Goal: Task Accomplishment & Management: Manage account settings

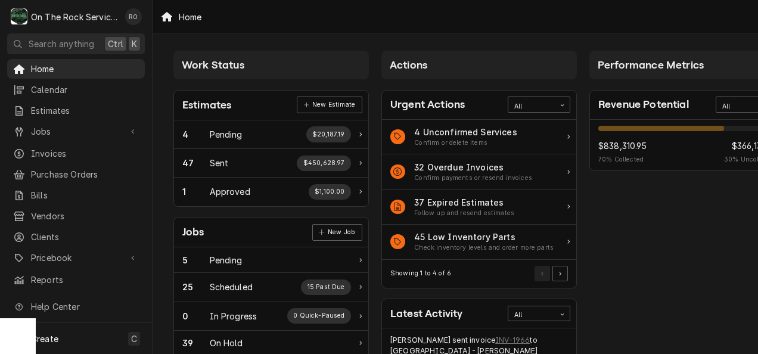
scroll to position [267, 0]
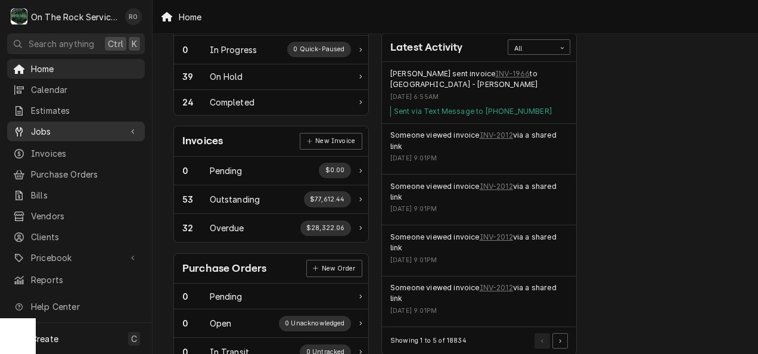
click at [83, 131] on span "Jobs" at bounding box center [76, 131] width 90 height 13
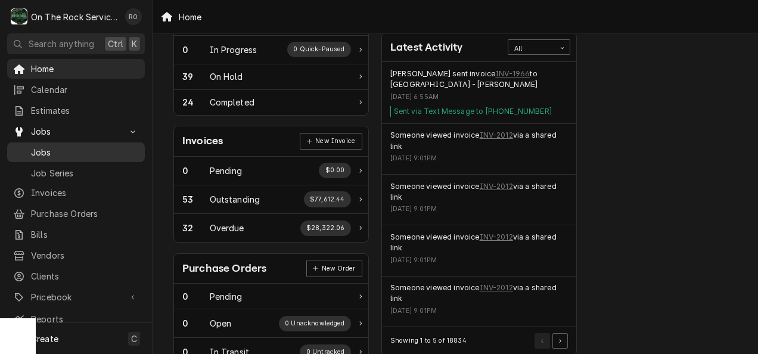
click at [83, 151] on span "Jobs" at bounding box center [85, 152] width 108 height 13
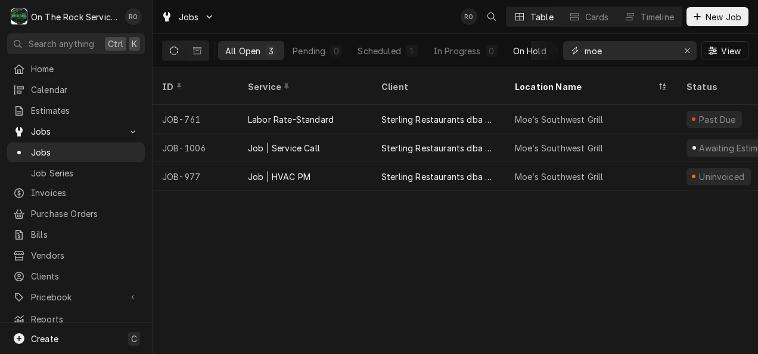
drag, startPoint x: 649, startPoint y: 58, endPoint x: 558, endPoint y: 47, distance: 91.9
click at [558, 47] on div "All Open 3 Pending 0 Scheduled 1 In Progress 0 On Hold 1 Completed 1 moe View" at bounding box center [455, 50] width 587 height 33
type input "greenwood"
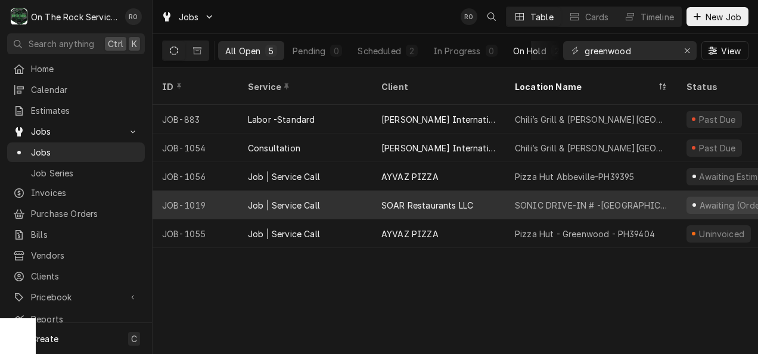
click at [574, 199] on div "SONIC DRIVE-IN # -Greenwood" at bounding box center [591, 205] width 153 height 13
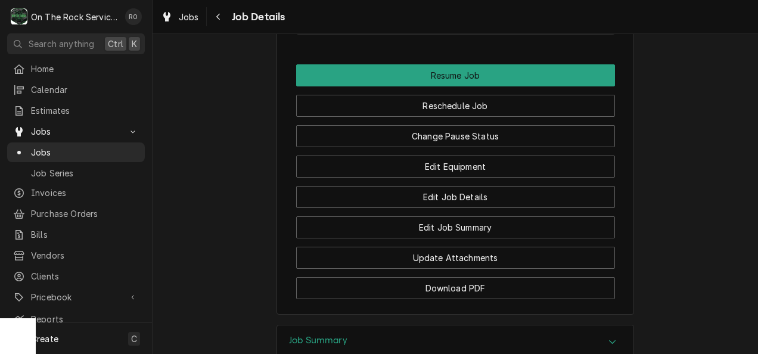
scroll to position [1328, 0]
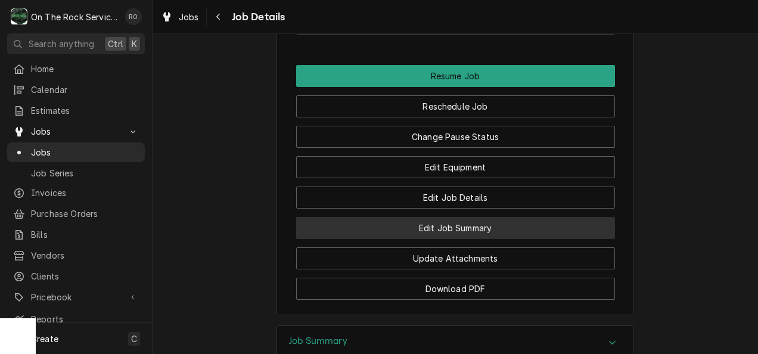
click at [532, 237] on button "Edit Job Summary" at bounding box center [455, 228] width 319 height 22
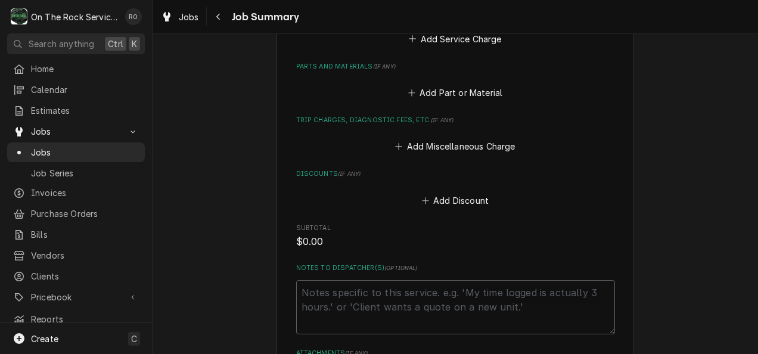
scroll to position [726, 0]
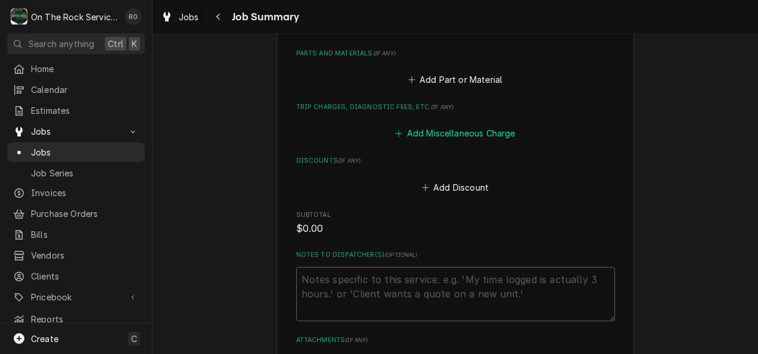
click at [455, 125] on button "Add Miscellaneous Charge" at bounding box center [456, 133] width 124 height 17
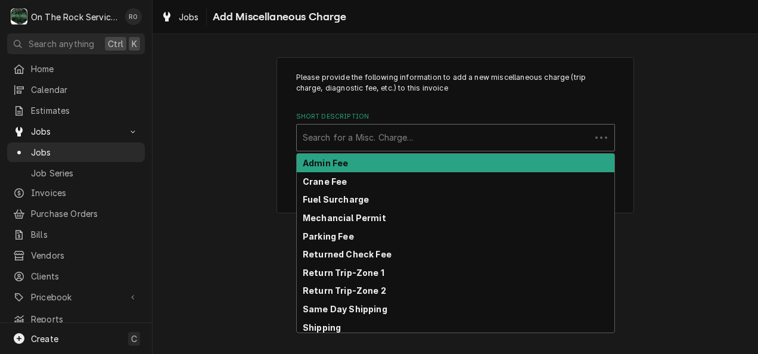
click at [431, 141] on div "Short Description" at bounding box center [444, 137] width 282 height 21
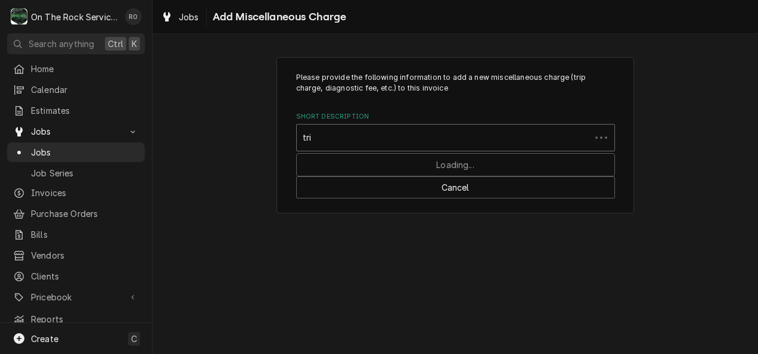
type input "trip"
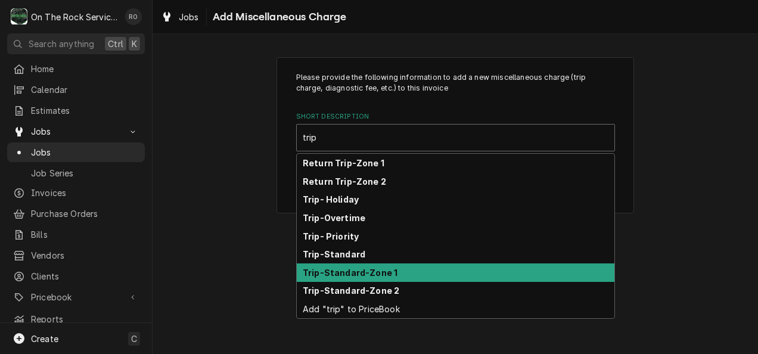
click at [414, 268] on div "Trip-Standard-Zone 1" at bounding box center [456, 273] width 318 height 18
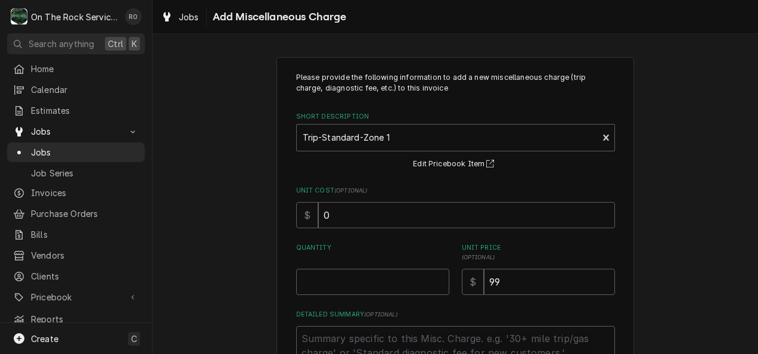
click at [377, 295] on div "Please provide the following information to add a new miscellaneous charge (tri…" at bounding box center [455, 226] width 319 height 308
click at [377, 290] on input "Quantity" at bounding box center [372, 282] width 153 height 26
type textarea "x"
type input "1"
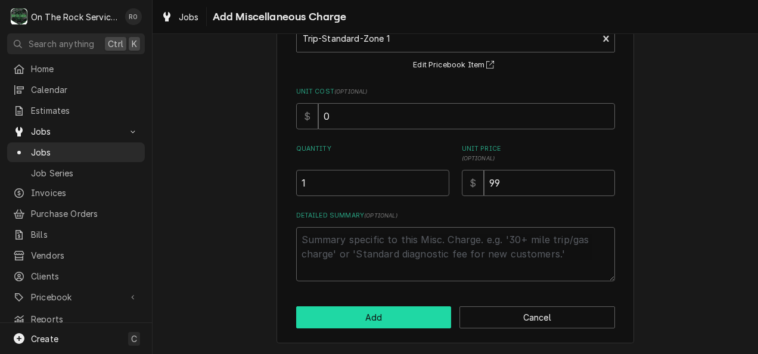
click at [396, 324] on button "Add" at bounding box center [374, 317] width 156 height 22
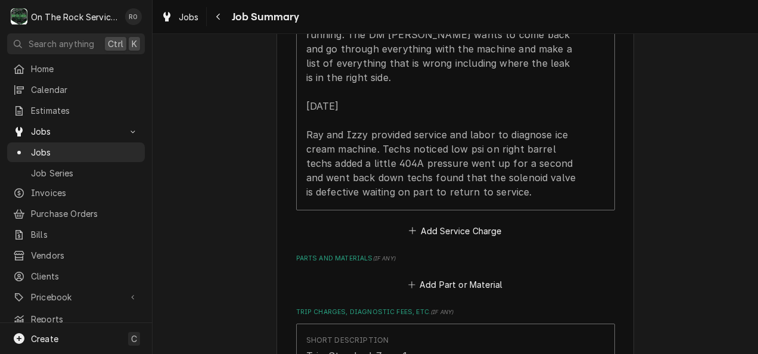
scroll to position [399, 0]
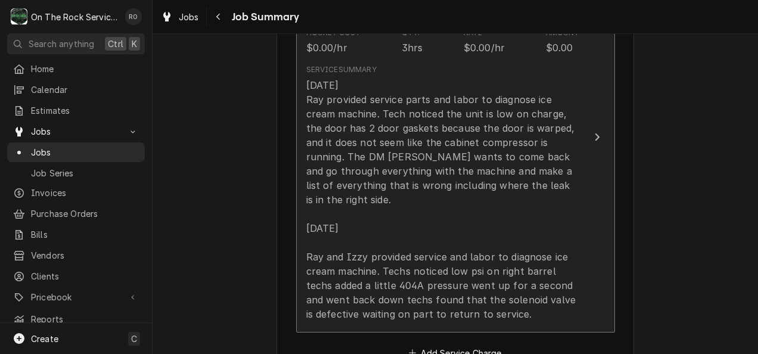
click at [482, 198] on div "8-26-2025 Ray provided service parts and labor to diagnose ice cream machine. T…" at bounding box center [443, 199] width 274 height 243
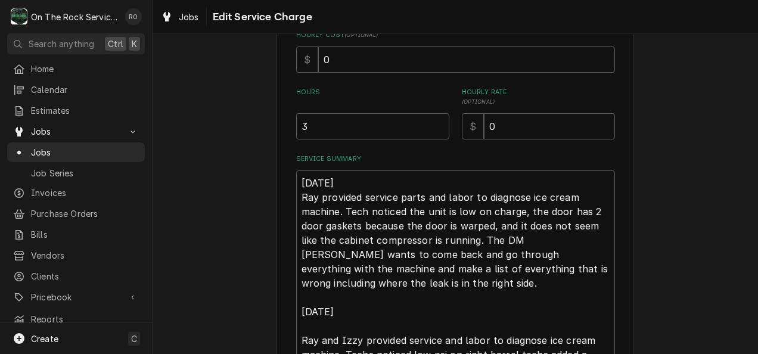
scroll to position [459, 0]
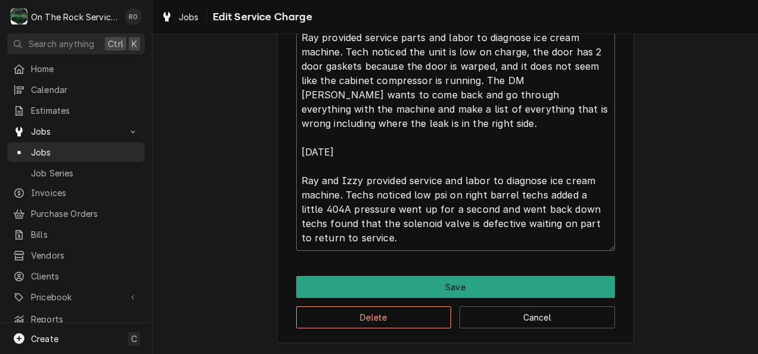
drag, startPoint x: 364, startPoint y: 231, endPoint x: 290, endPoint y: 99, distance: 151.3
click at [364, 165] on textarea "8-26-2025 Ray provided service parts and labor to diagnose ice cream machine. T…" at bounding box center [455, 131] width 319 height 240
drag, startPoint x: 296, startPoint y: 120, endPoint x: 509, endPoint y: 361, distance: 321.4
click at [509, 354] on html "O On The Rock Services RO Search anything Ctrl K Home Calendar Estimates Jobs J…" at bounding box center [379, 177] width 758 height 354
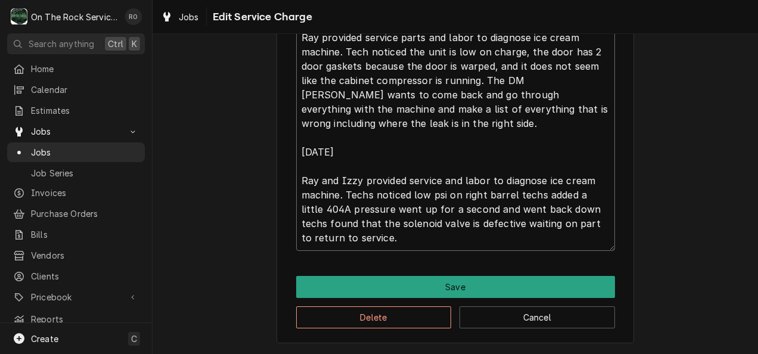
type textarea "x"
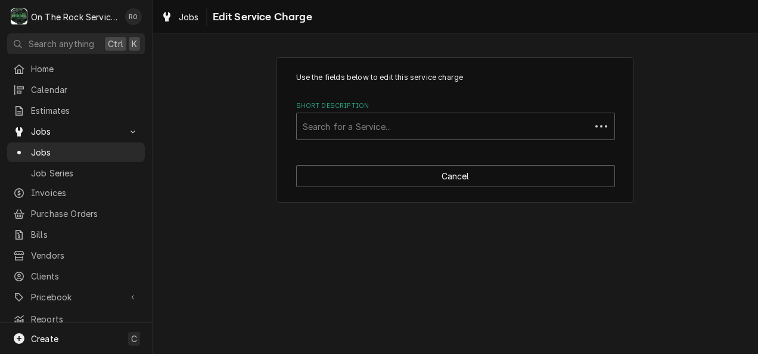
scroll to position [0, 0]
click at [546, 122] on div "Short Description" at bounding box center [456, 126] width 306 height 21
type input "labor incurred"
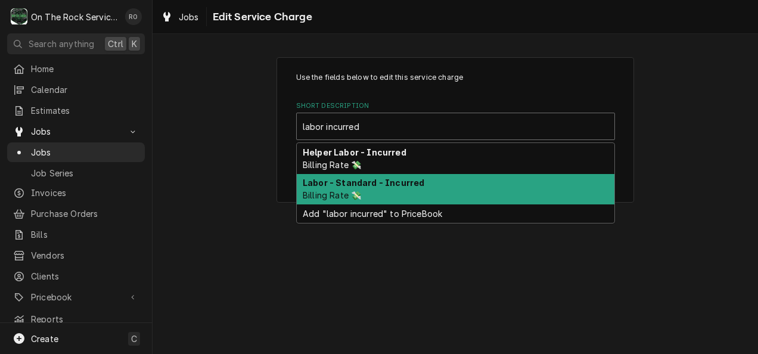
click at [513, 178] on div "Labor - Standard - Incurred Billing Rate 💸" at bounding box center [456, 189] width 318 height 31
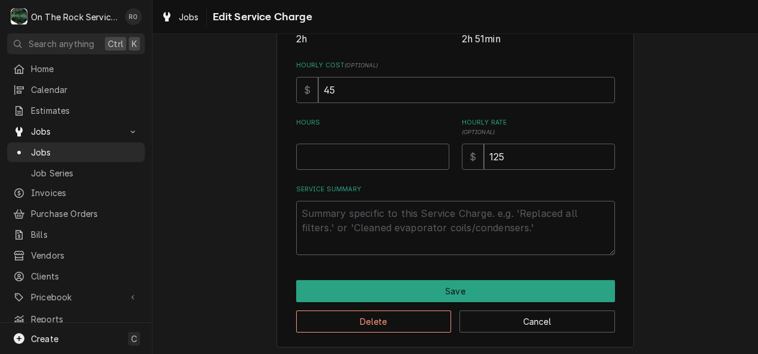
scroll to position [272, 0]
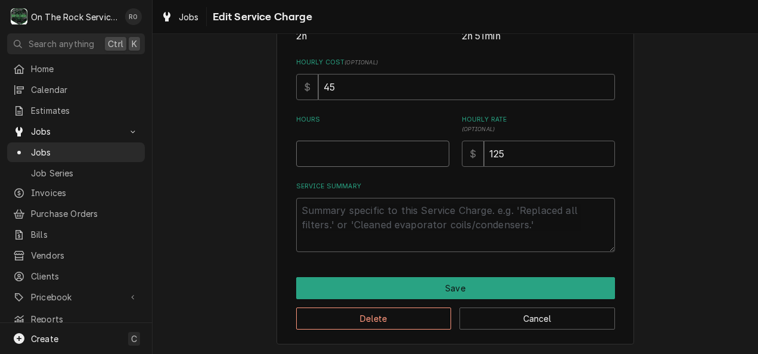
click at [352, 156] on input "Hours" at bounding box center [372, 154] width 153 height 26
type textarea "x"
type input "3"
click at [356, 225] on textarea "Service Summary" at bounding box center [455, 225] width 319 height 54
paste textarea "[DATE] Ray provided service parts and labor to diagnose ice cream machine. Tech…"
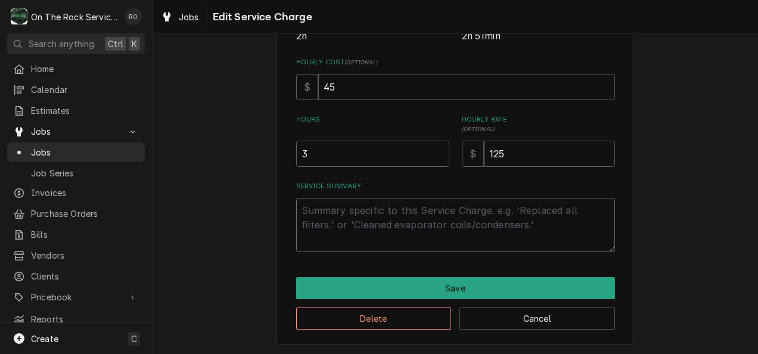
type textarea "x"
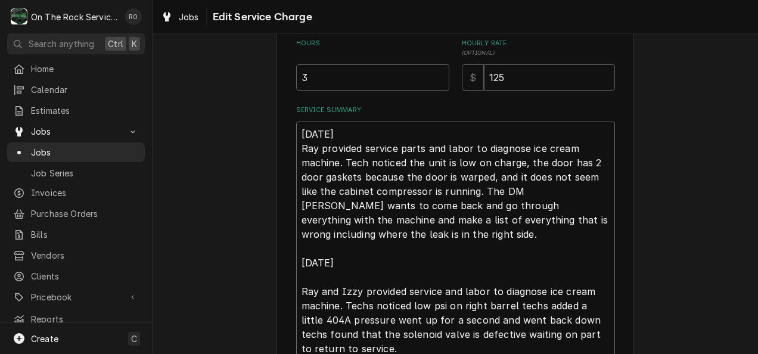
scroll to position [459, 0]
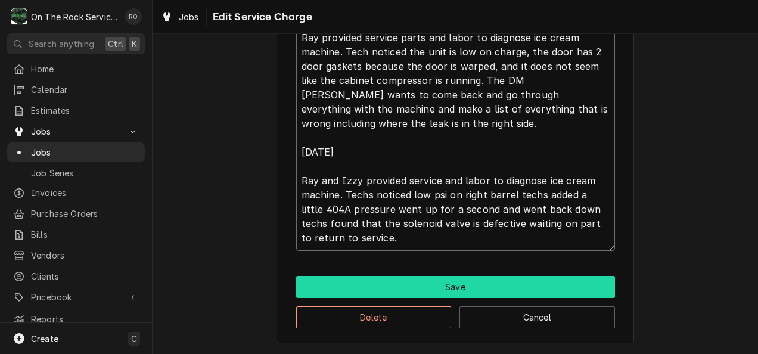
type textarea "[DATE] Ray provided service parts and labor to diagnose ice cream machine. Tech…"
click at [448, 281] on button "Save" at bounding box center [455, 287] width 319 height 22
type textarea "x"
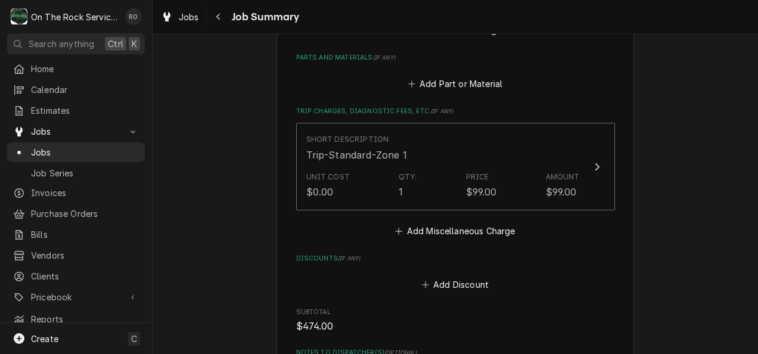
scroll to position [723, 0]
click at [462, 222] on button "Add Miscellaneous Charge" at bounding box center [456, 230] width 124 height 17
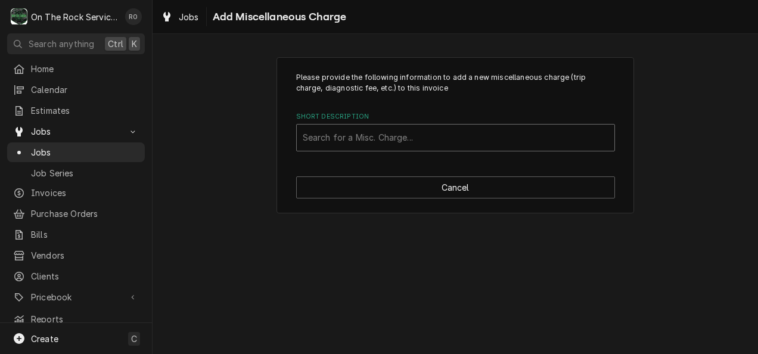
click at [467, 140] on div "Short Description" at bounding box center [456, 137] width 306 height 21
type input "return"
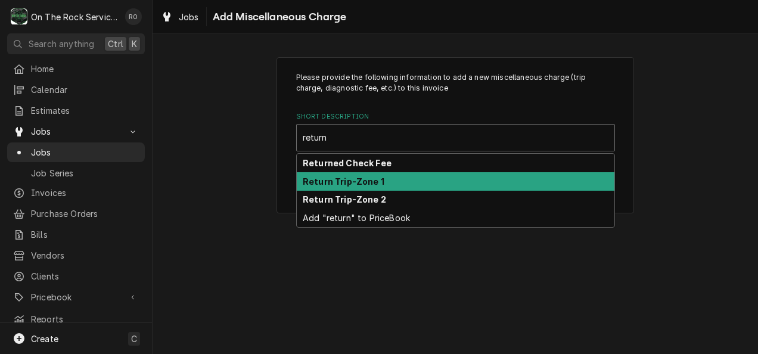
click at [450, 181] on div "Return Trip-Zone 1" at bounding box center [456, 181] width 318 height 18
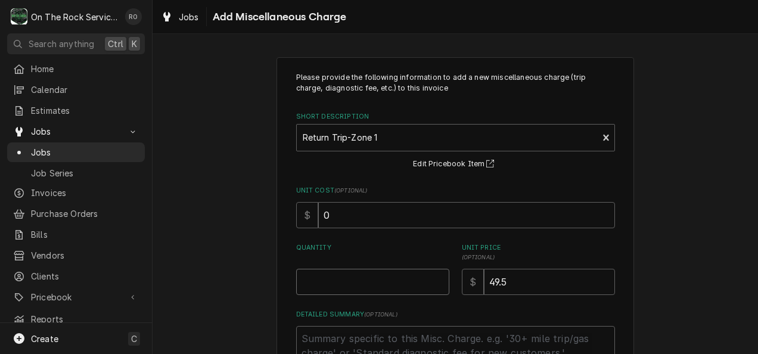
click at [408, 276] on input "Quantity" at bounding box center [372, 282] width 153 height 26
type textarea "x"
type input "1"
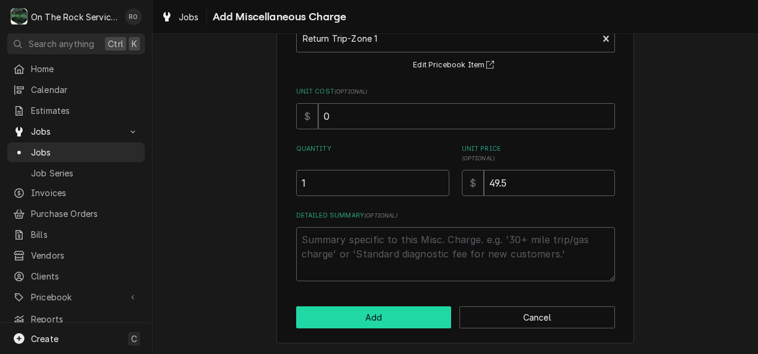
click at [409, 317] on button "Add" at bounding box center [374, 317] width 156 height 22
type textarea "x"
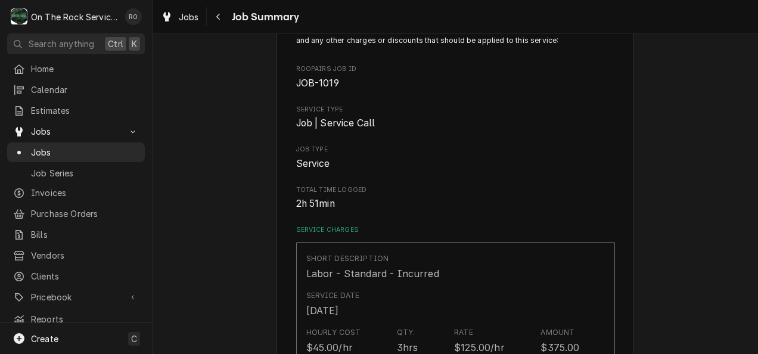
scroll to position [723, 0]
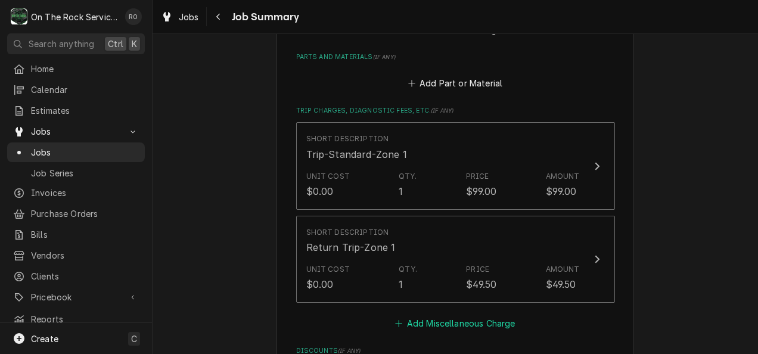
click at [457, 315] on button "Add Miscellaneous Charge" at bounding box center [456, 323] width 124 height 17
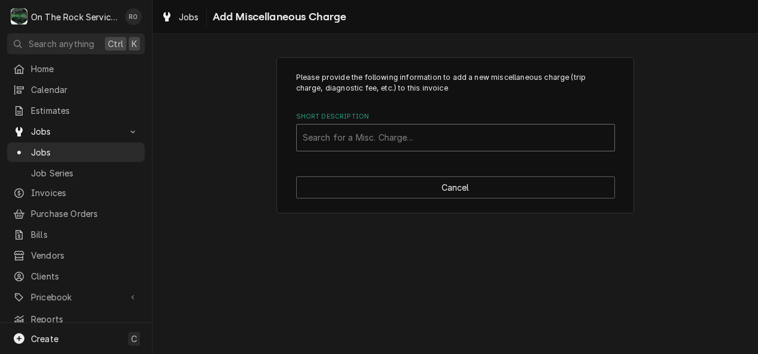
click at [504, 140] on div "Short Description" at bounding box center [456, 137] width 306 height 21
type input "expredited"
click at [504, 140] on div "Short Description" at bounding box center [456, 137] width 306 height 21
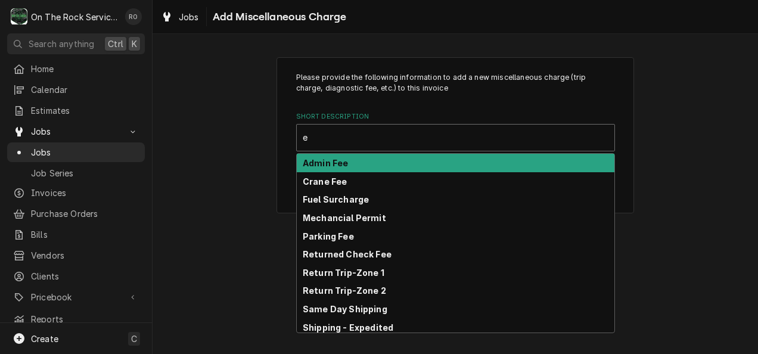
type input "ex"
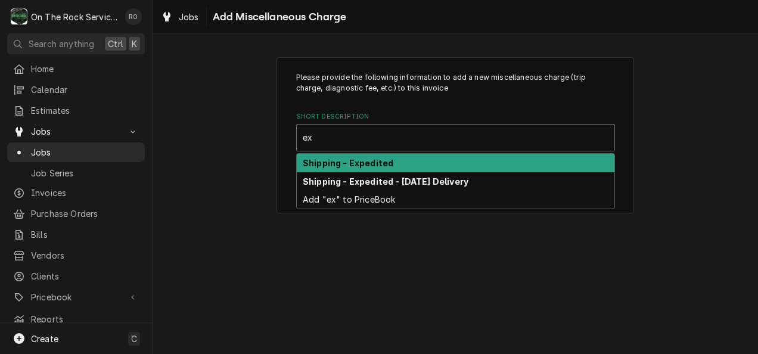
click at [498, 154] on div "Shipping - Expedited" at bounding box center [456, 163] width 318 height 18
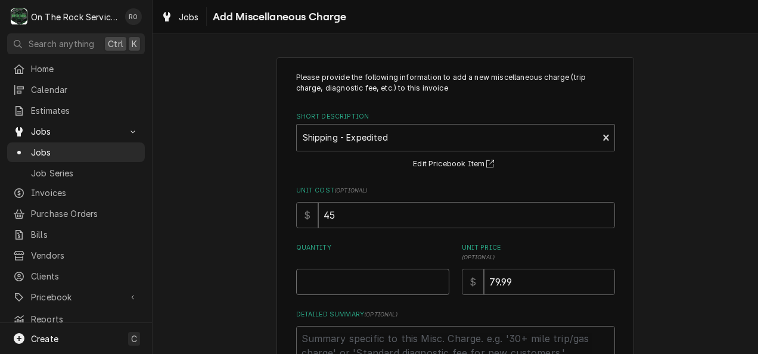
click at [429, 279] on input "Quantity" at bounding box center [372, 282] width 153 height 26
type textarea "x"
type input "1"
click at [391, 247] on label "Quantity" at bounding box center [372, 252] width 153 height 19
click at [391, 269] on input "1" at bounding box center [372, 282] width 153 height 26
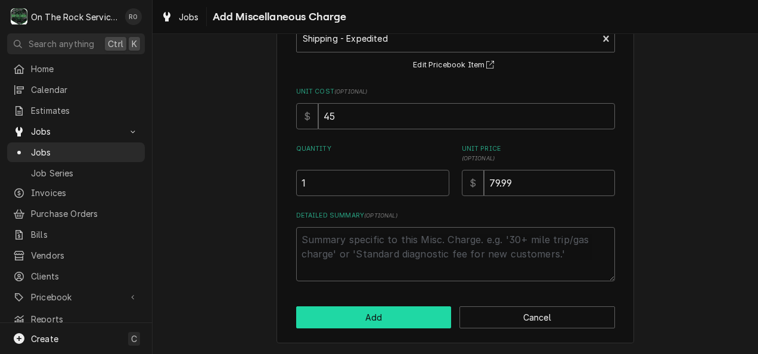
click at [377, 320] on button "Add" at bounding box center [374, 317] width 156 height 22
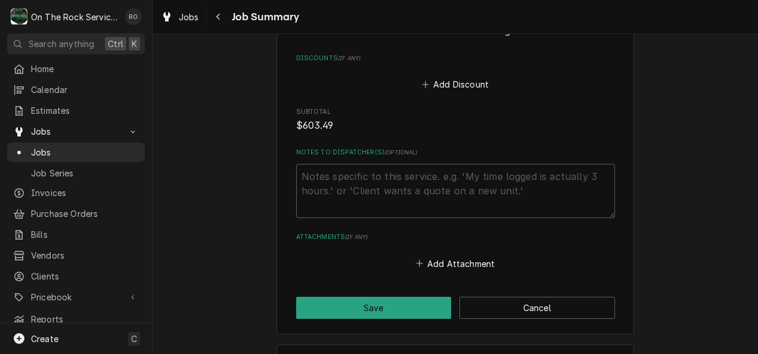
scroll to position [1142, 0]
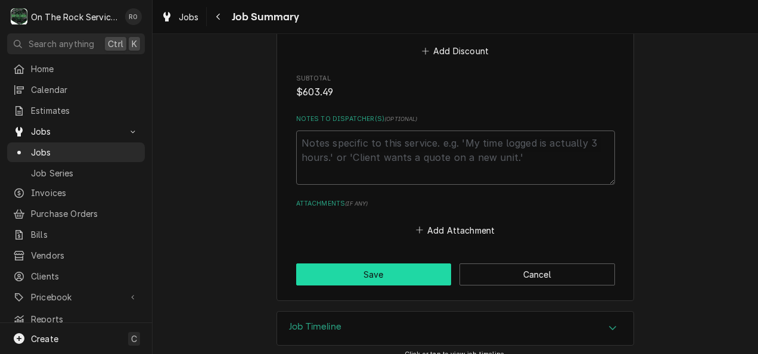
click at [399, 264] on button "Save" at bounding box center [374, 275] width 156 height 22
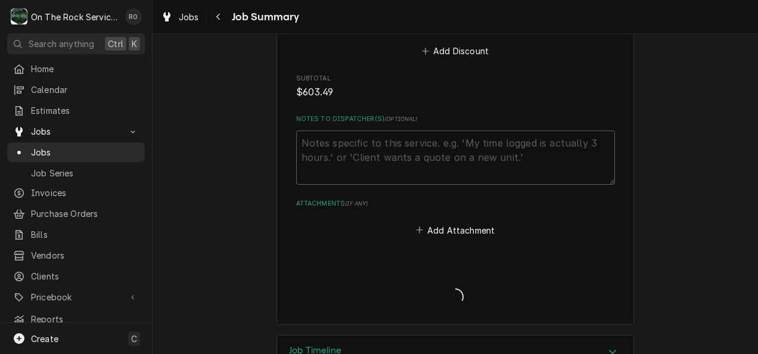
type textarea "x"
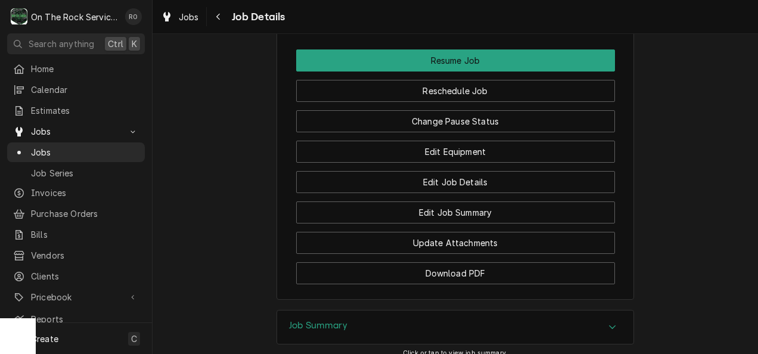
scroll to position [1340, 0]
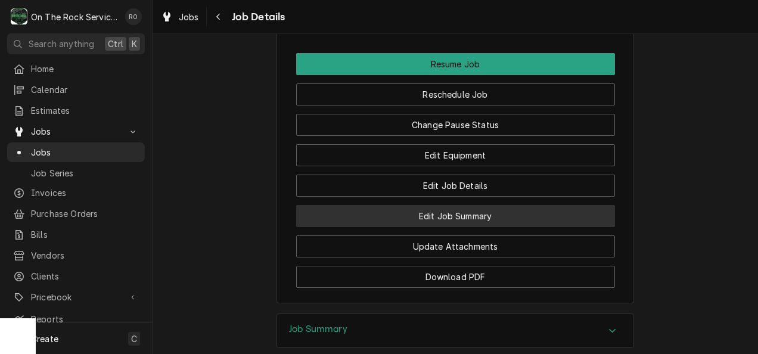
click at [421, 227] on button "Edit Job Summary" at bounding box center [455, 216] width 319 height 22
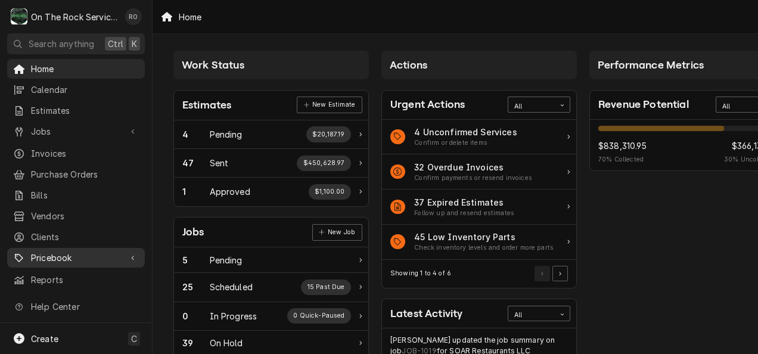
click at [58, 250] on div "Pricebook" at bounding box center [76, 257] width 133 height 15
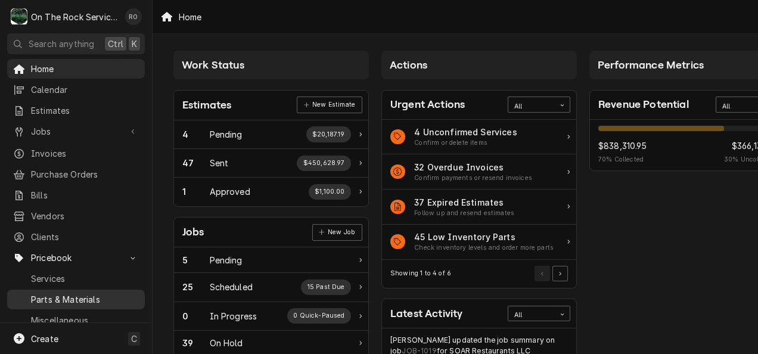
click at [76, 293] on span "Parts & Materials" at bounding box center [85, 299] width 108 height 13
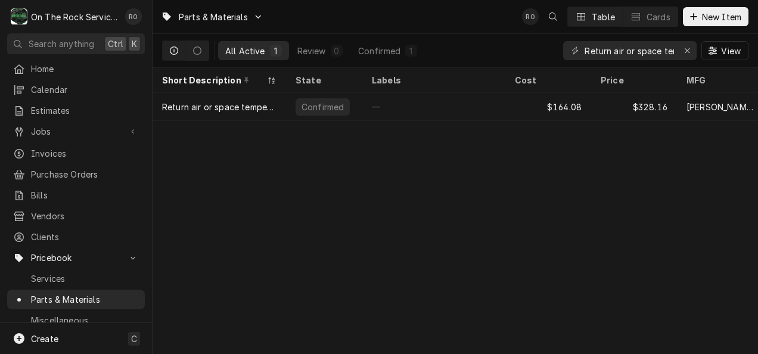
click at [701, 26] on div "RO Table Cards New Item" at bounding box center [635, 17] width 227 height 20
click at [702, 21] on span "New Item" at bounding box center [722, 17] width 44 height 13
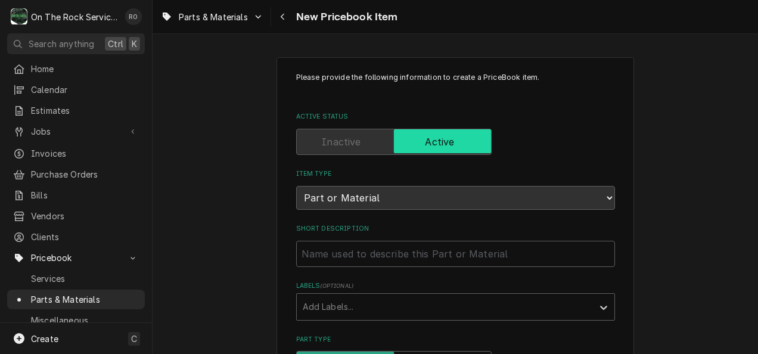
scroll to position [46, 0]
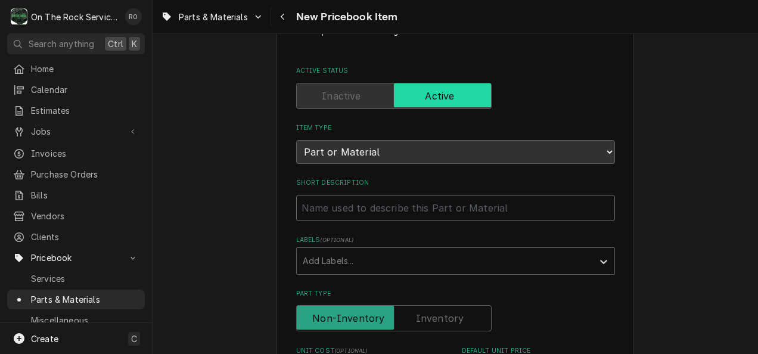
click at [404, 205] on input "Short Description" at bounding box center [455, 208] width 319 height 26
paste input "Electro Freeze HC151477 Coil, Solenoid Valve, 208-240 Volt, 50/60HZ"
type textarea "x"
type input "Electro Freeze HC151477 Coil, Solenoid Valve, 208-240 Volt, 50/60HZ"
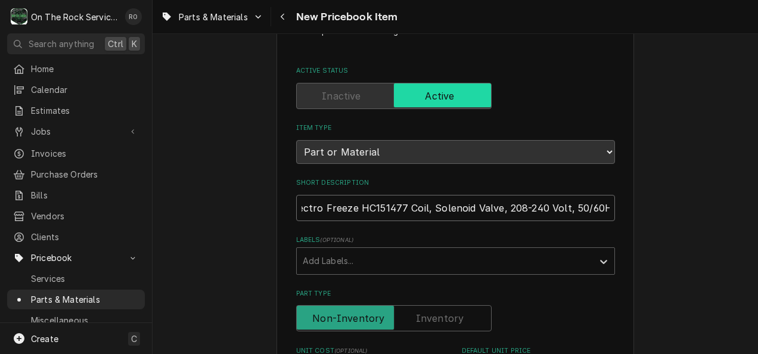
drag, startPoint x: 398, startPoint y: 206, endPoint x: 352, endPoint y: 210, distance: 46.6
click at [352, 210] on input "Electro Freeze HC151477 Coil, Solenoid Valve, 208-240 Volt, 50/60HZ" at bounding box center [455, 208] width 319 height 26
type textarea "x"
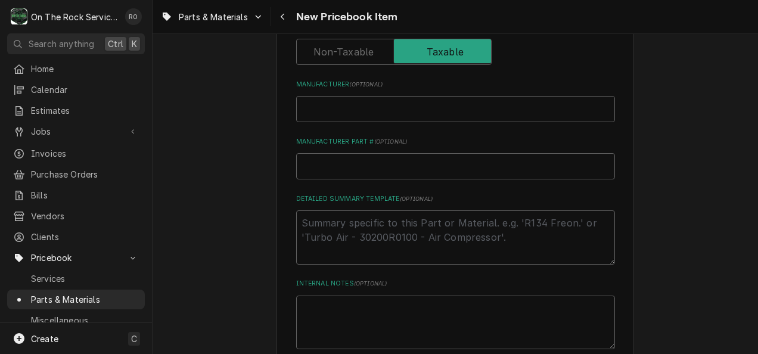
scroll to position [428, 0]
type input "Electro Freeze Coil, Solenoid Valve, 208-240 Volt, 50/60HZ"
click at [303, 174] on input "Manufacturer Part # ( optional )" at bounding box center [455, 166] width 319 height 26
paste input "HC151477"
type textarea "x"
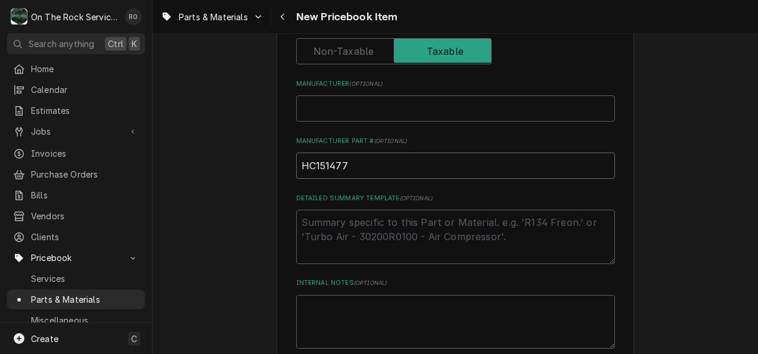
type input "HC151477"
click at [336, 101] on input "Manufacturer ( optional )" at bounding box center [455, 108] width 319 height 26
type textarea "x"
type input "E"
type textarea "x"
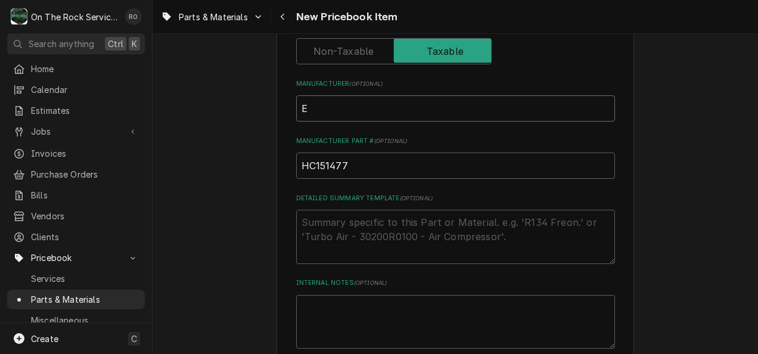
type input "El"
type textarea "x"
type input "Ele"
type textarea "x"
type input "Elec"
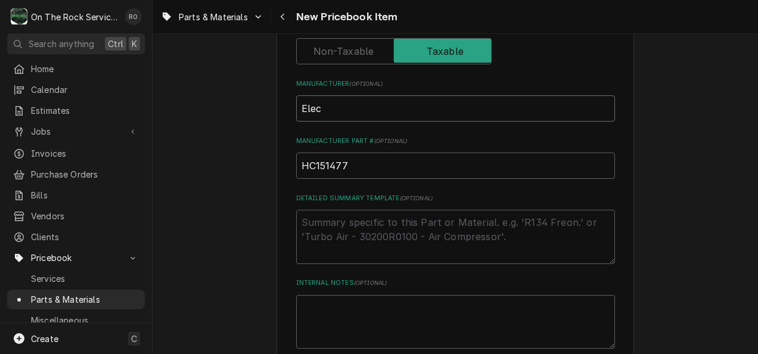
type textarea "x"
type input "Elect"
type textarea "x"
type input "Electr"
type textarea "x"
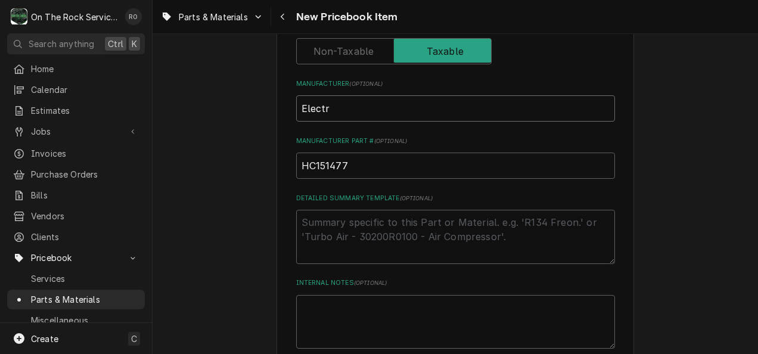
type input "Electro"
type textarea "x"
type input "Electro"
type textarea "x"
type input "Electro F"
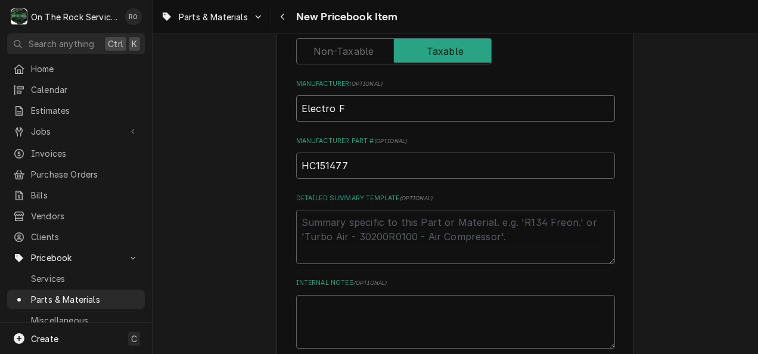
type textarea "x"
type input "Electro Fr"
type textarea "x"
type input "Electro Fre"
type textarea "x"
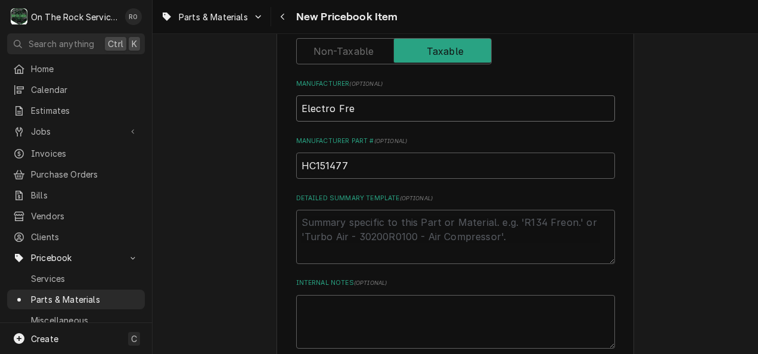
type input "Electro Free"
type textarea "x"
type input "Electro Freez"
type textarea "x"
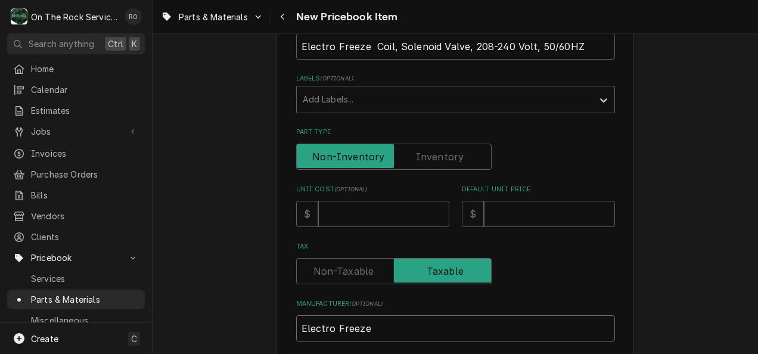
scroll to position [207, 0]
type input "Electro Freeze"
click at [391, 199] on div "Unit Cost ( optional ) $" at bounding box center [372, 206] width 153 height 42
click at [391, 206] on input "Unit Cost ( optional )" at bounding box center [383, 214] width 131 height 26
type textarea "x"
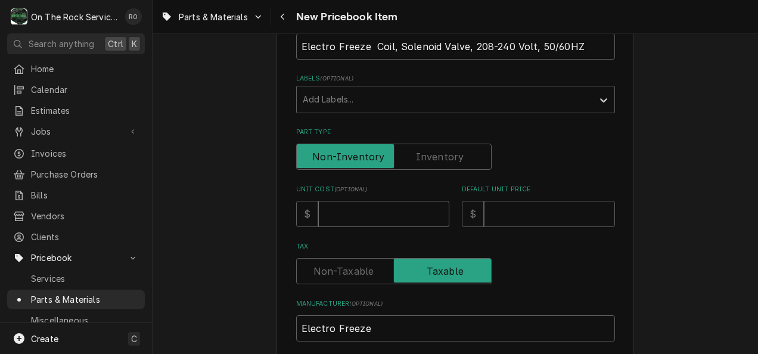
type input "5"
type textarea "x"
type input "53"
type textarea "x"
type input "53.9"
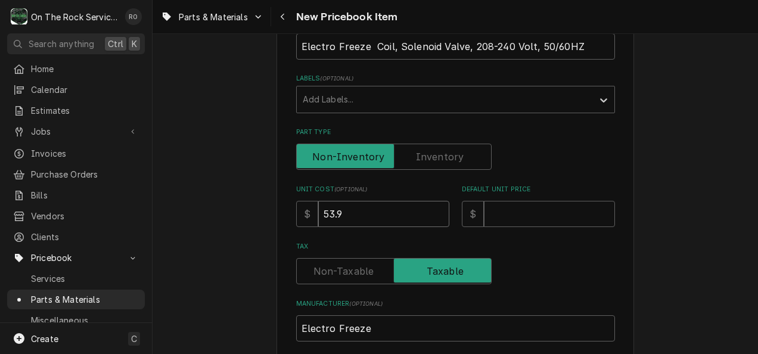
type textarea "x"
type input "53.96"
type textarea "x"
type input "1"
type textarea "x"
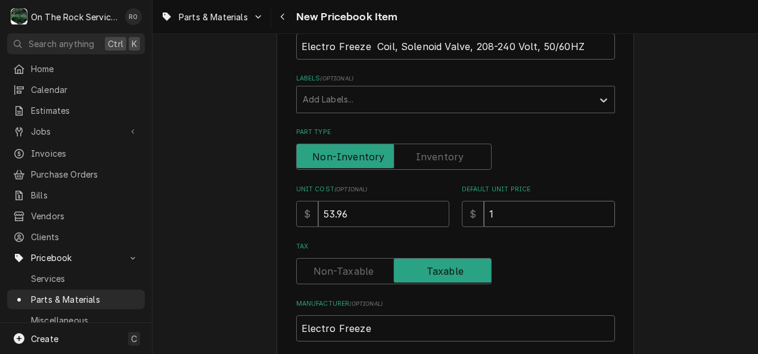
type input "10"
type textarea "x"
type input "107"
type textarea "x"
type input "107.8"
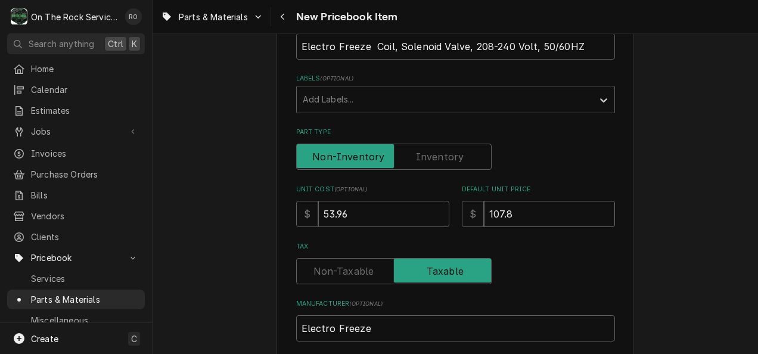
type textarea "x"
type input "107.80"
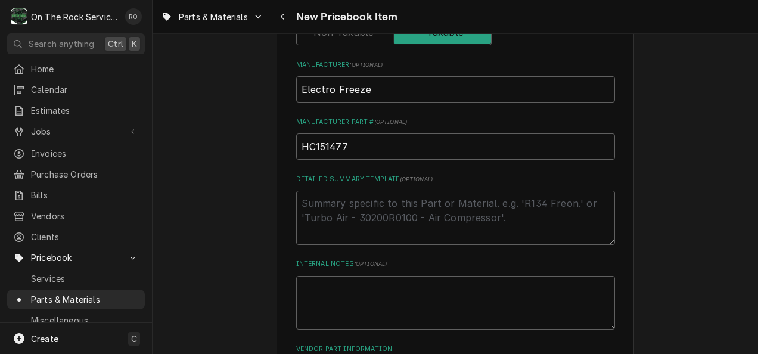
scroll to position [549, 0]
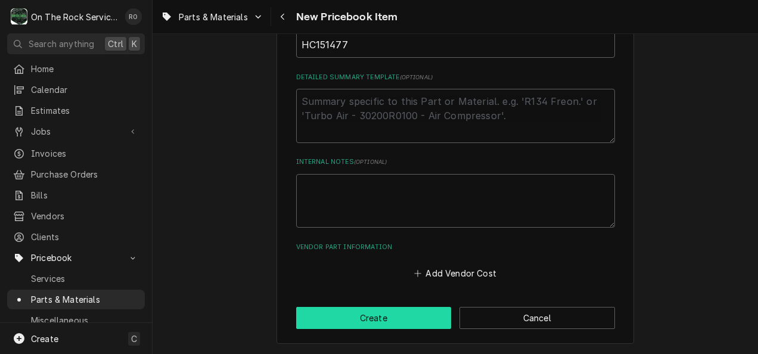
click at [397, 318] on button "Create" at bounding box center [374, 318] width 156 height 22
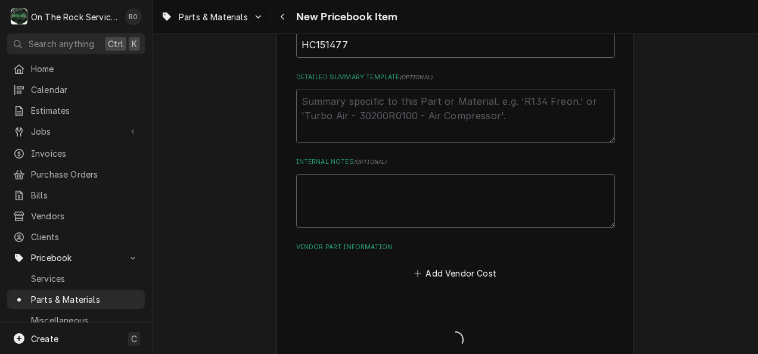
type textarea "x"
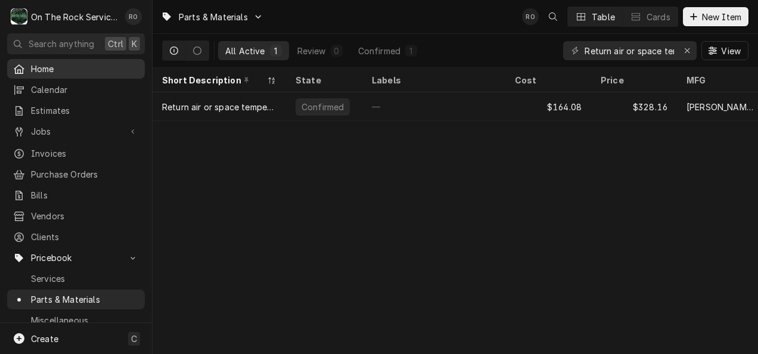
click at [57, 66] on span "Home" at bounding box center [85, 69] width 108 height 13
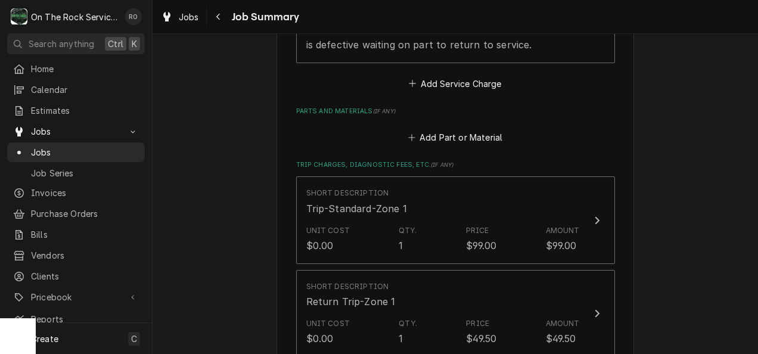
scroll to position [624, 0]
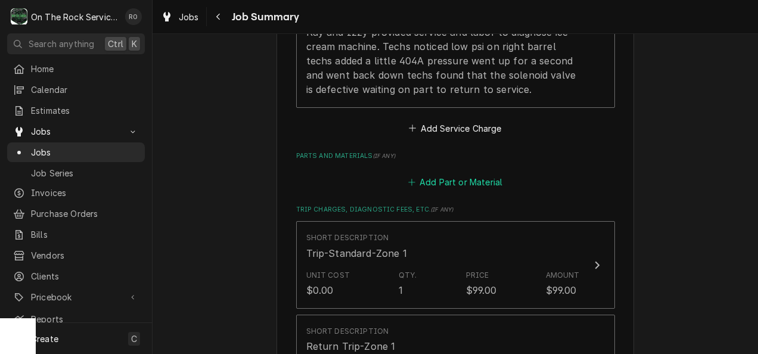
click at [470, 174] on button "Add Part or Material" at bounding box center [455, 182] width 98 height 17
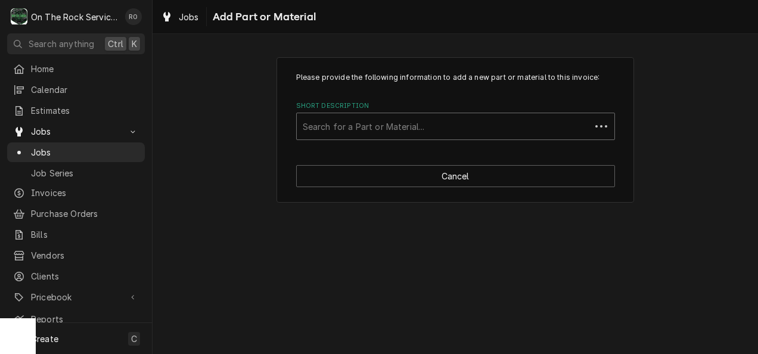
click at [432, 125] on div "Short Description" at bounding box center [444, 126] width 282 height 21
type input "HC151477"
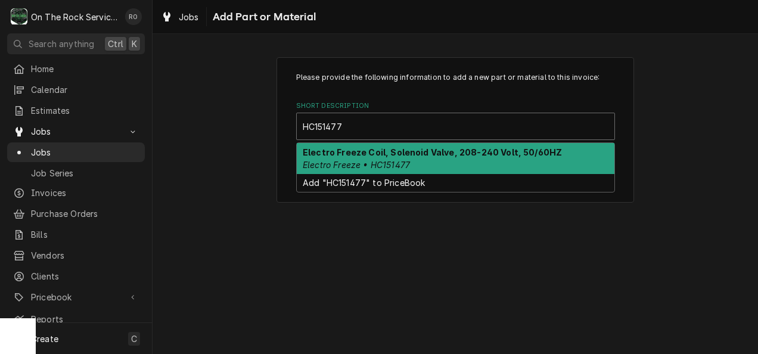
click at [432, 153] on strong "Electro Freeze Coil, Solenoid Valve, 208-240 Volt, 50/60HZ" at bounding box center [432, 152] width 259 height 10
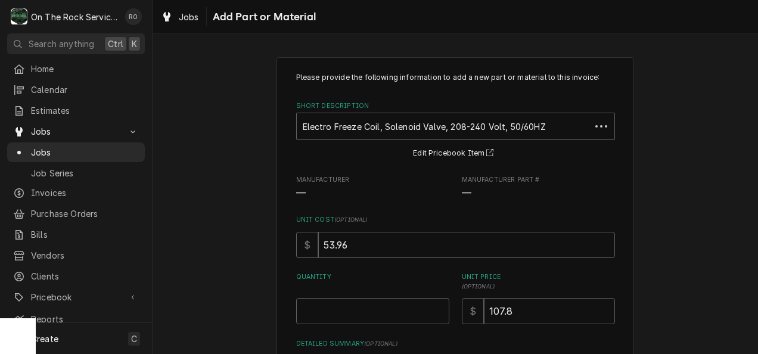
scroll to position [128, 0]
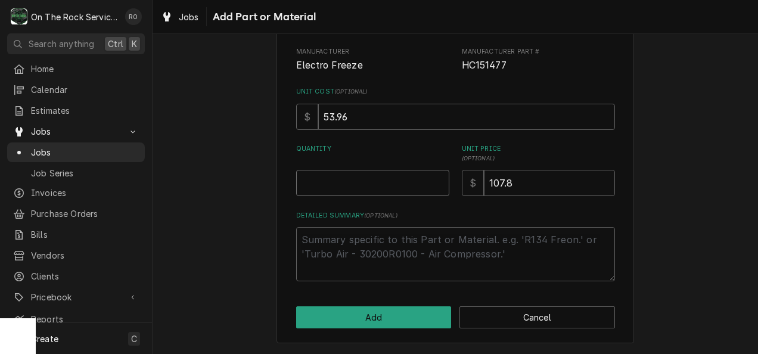
click at [410, 181] on input "Quantity" at bounding box center [372, 183] width 153 height 26
type textarea "x"
type input "1"
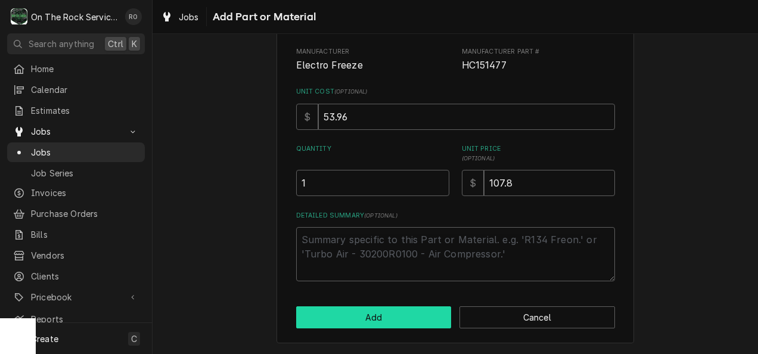
click at [407, 318] on button "Add" at bounding box center [374, 317] width 156 height 22
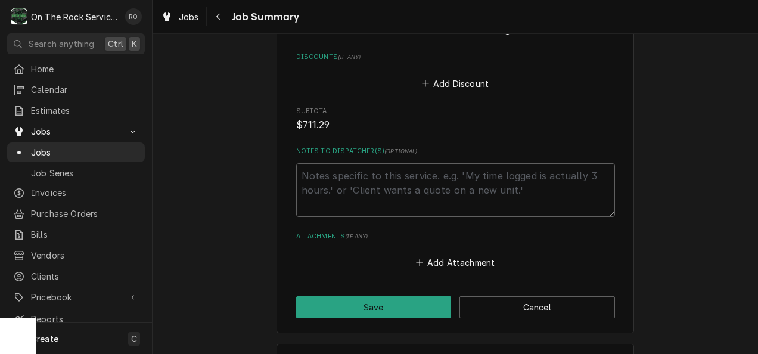
scroll to position [1287, 0]
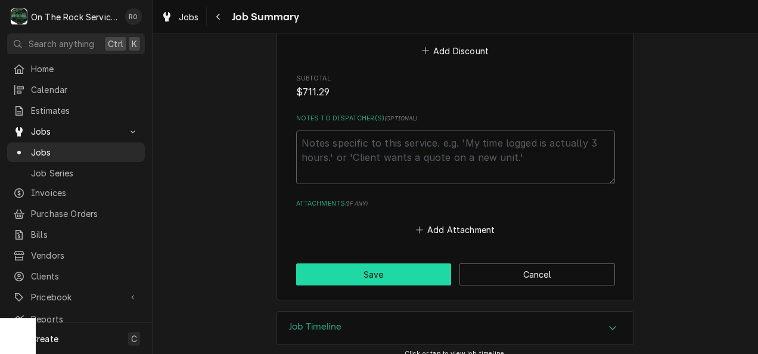
click at [371, 264] on button "Save" at bounding box center [374, 275] width 156 height 22
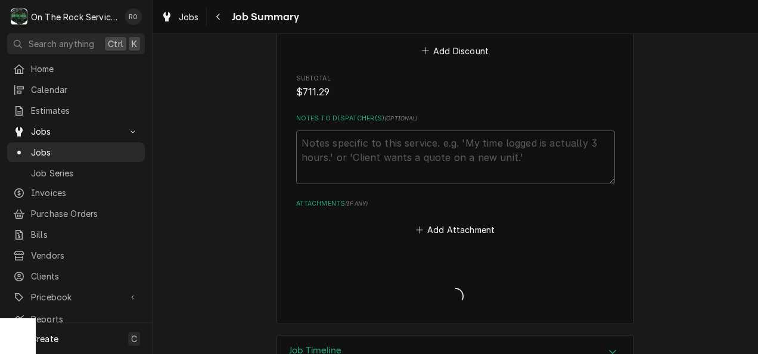
type textarea "x"
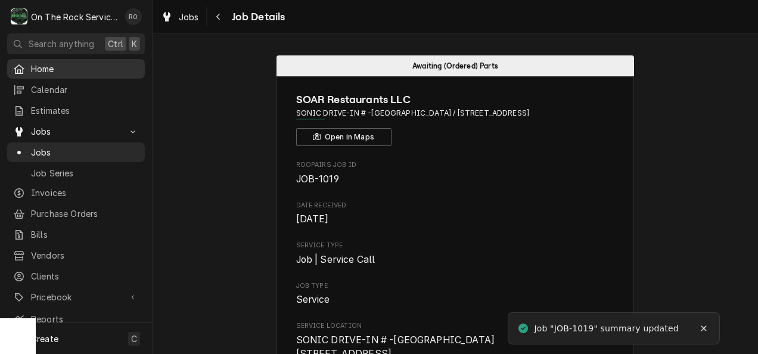
click at [86, 63] on span "Home" at bounding box center [85, 69] width 108 height 13
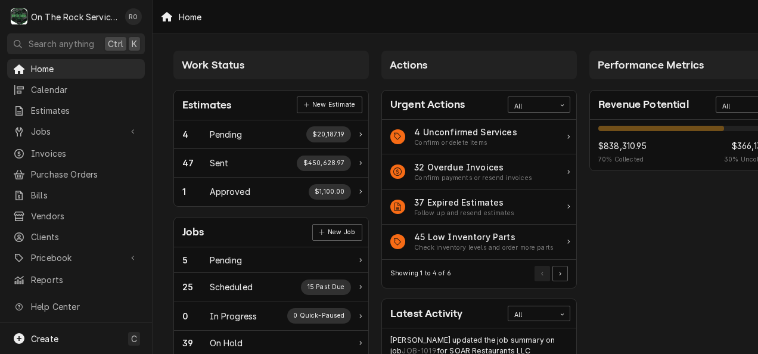
click at [544, 27] on div "Home" at bounding box center [456, 16] width 606 height 33
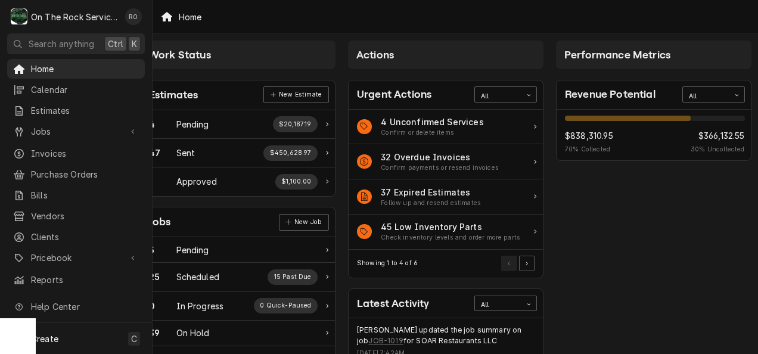
scroll to position [0, 42]
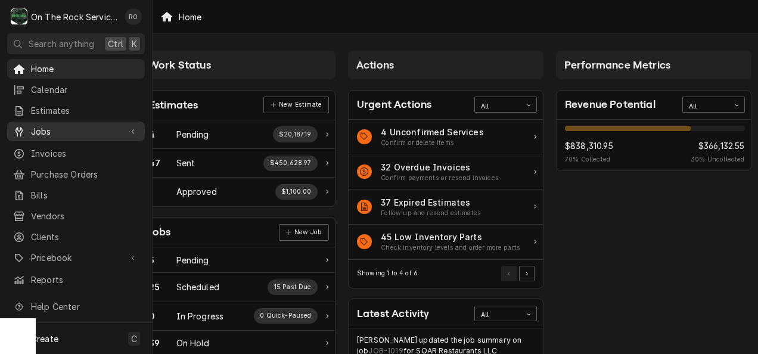
click at [65, 129] on span "Jobs" at bounding box center [76, 131] width 90 height 13
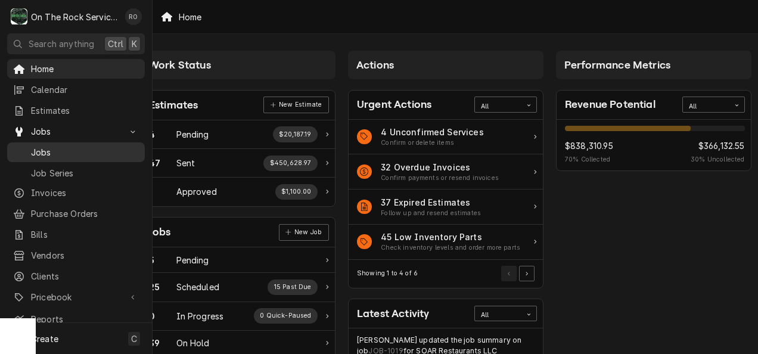
click at [64, 147] on span "Jobs" at bounding box center [85, 152] width 108 height 13
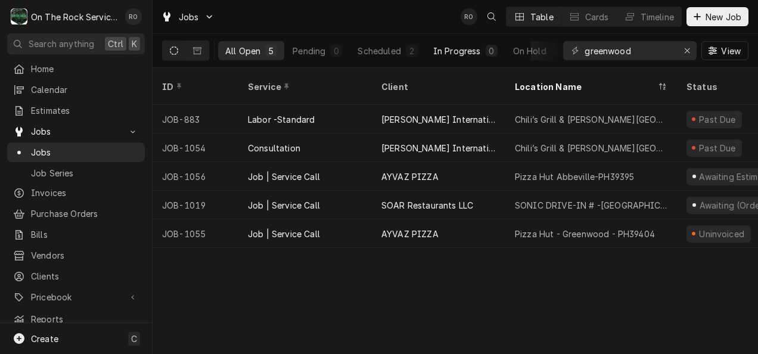
click at [466, 49] on div "In Progress" at bounding box center [457, 51] width 48 height 13
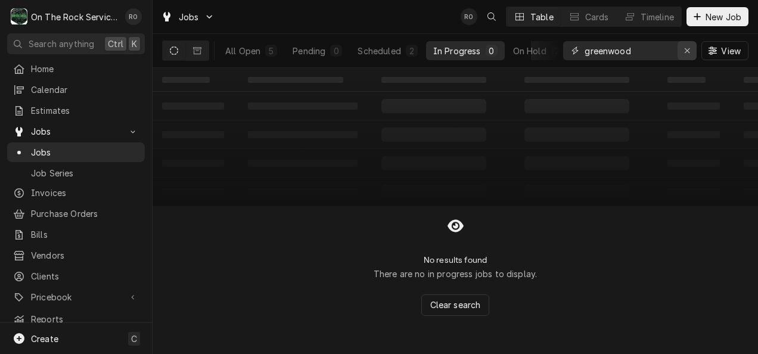
click at [686, 54] on icon "Erase input" at bounding box center [688, 51] width 7 height 8
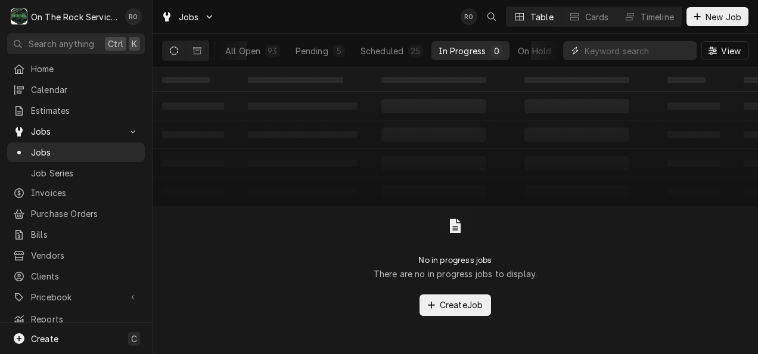
scroll to position [0, 95]
